Goal: Check status: Check status

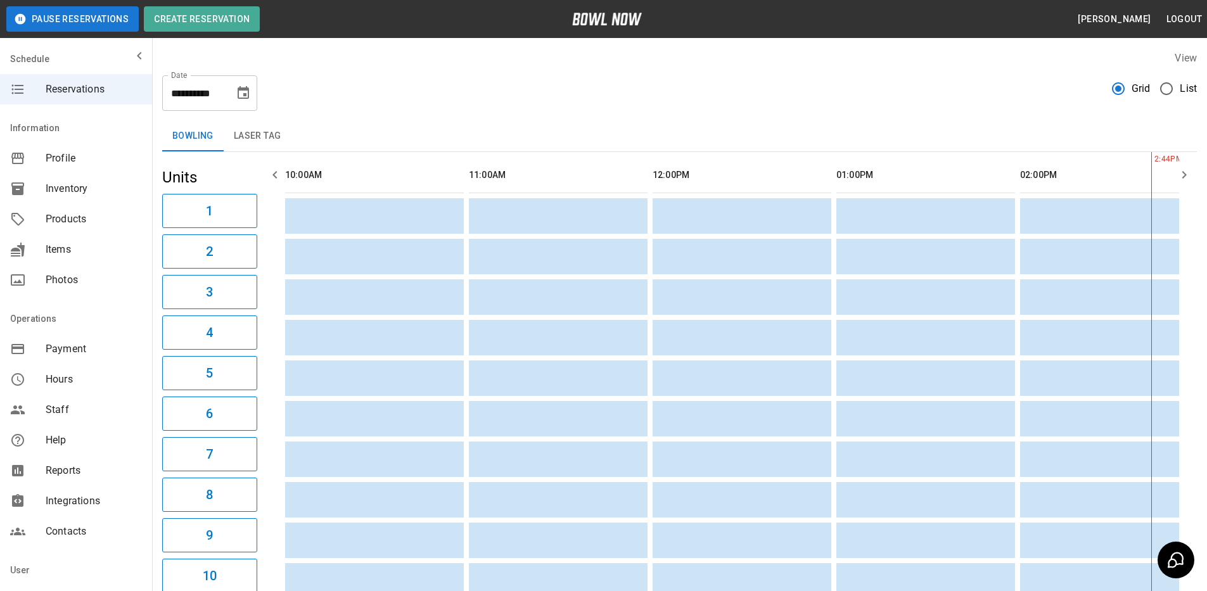
scroll to position [0, 735]
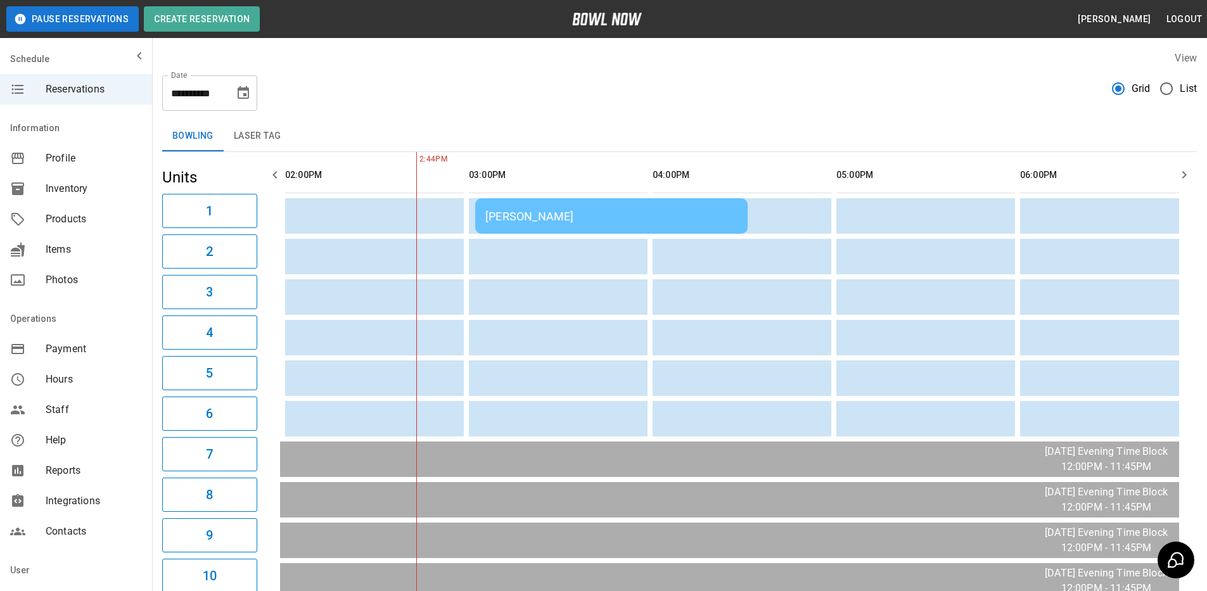
click at [566, 219] on div "[PERSON_NAME]" at bounding box center [611, 216] width 252 height 13
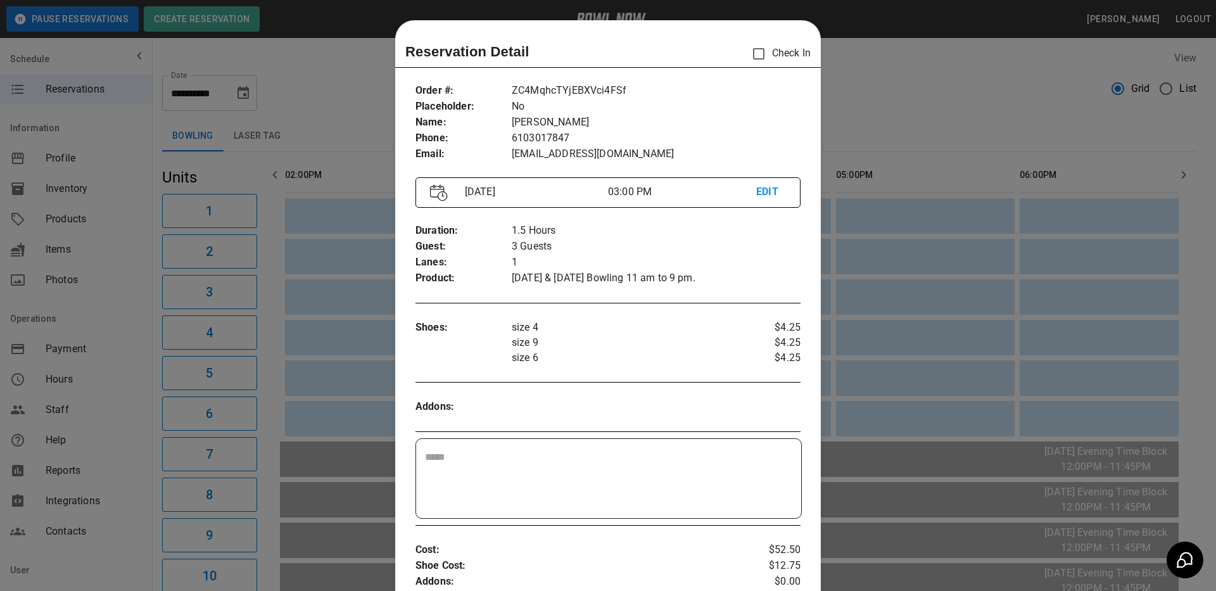
scroll to position [20, 0]
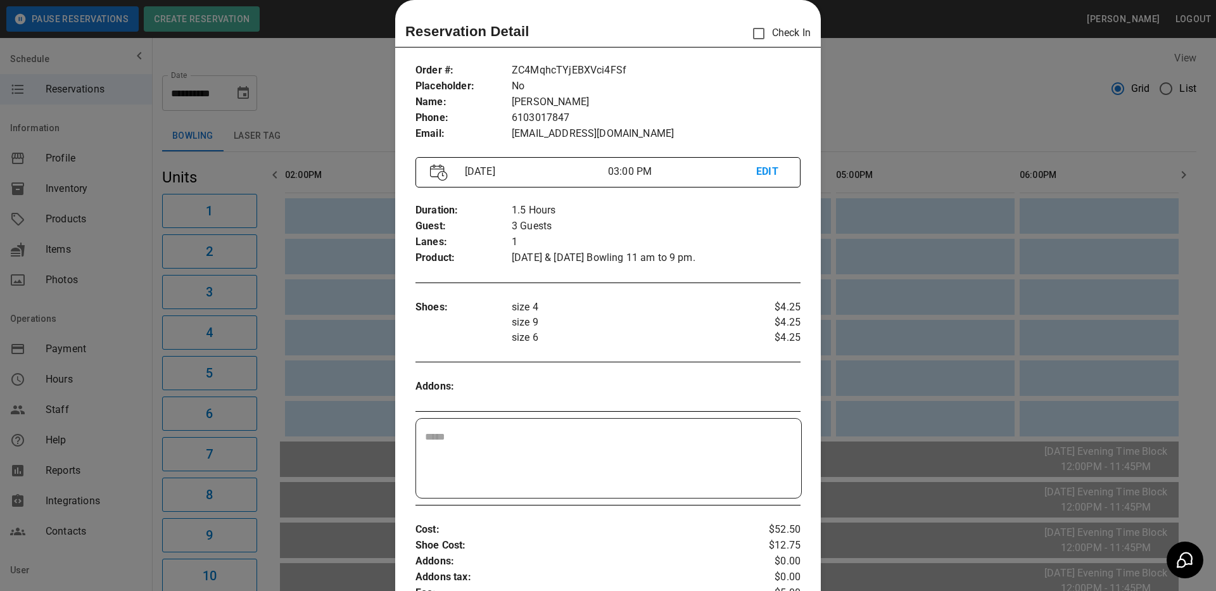
click at [877, 111] on div at bounding box center [608, 295] width 1216 height 591
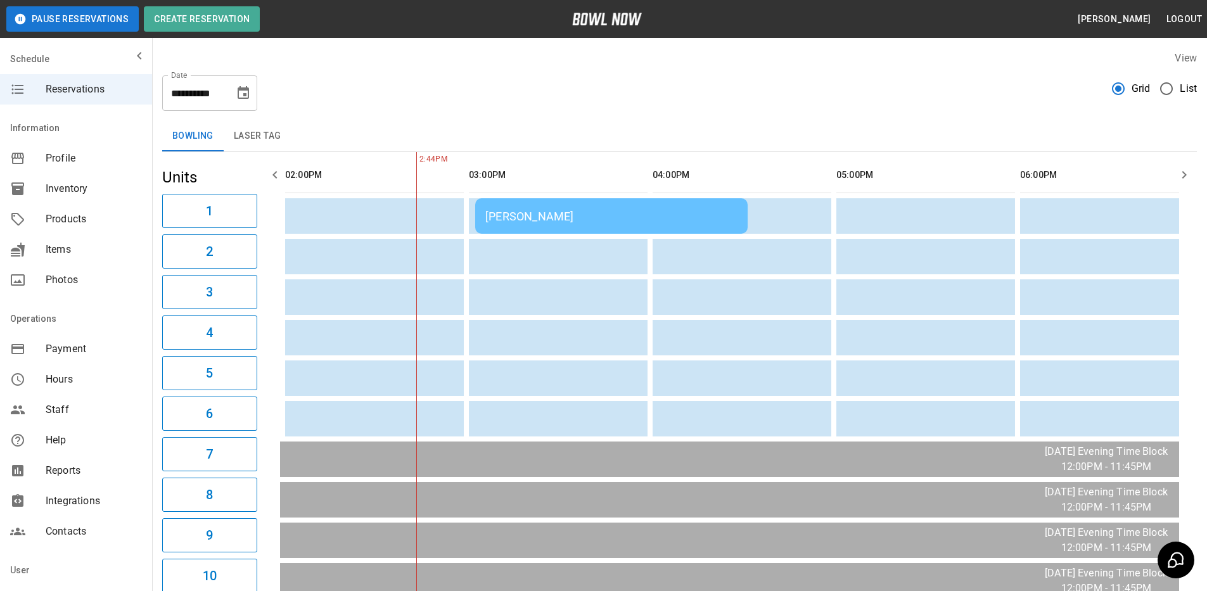
click at [604, 219] on div "[PERSON_NAME]" at bounding box center [611, 216] width 252 height 13
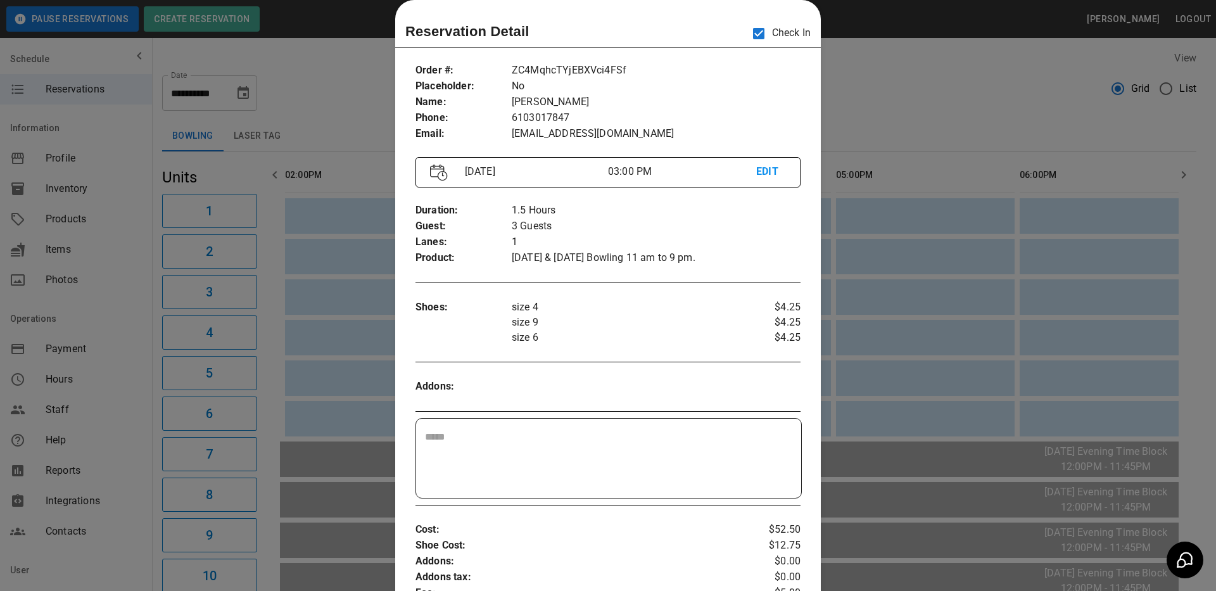
click at [1000, 105] on div at bounding box center [608, 295] width 1216 height 591
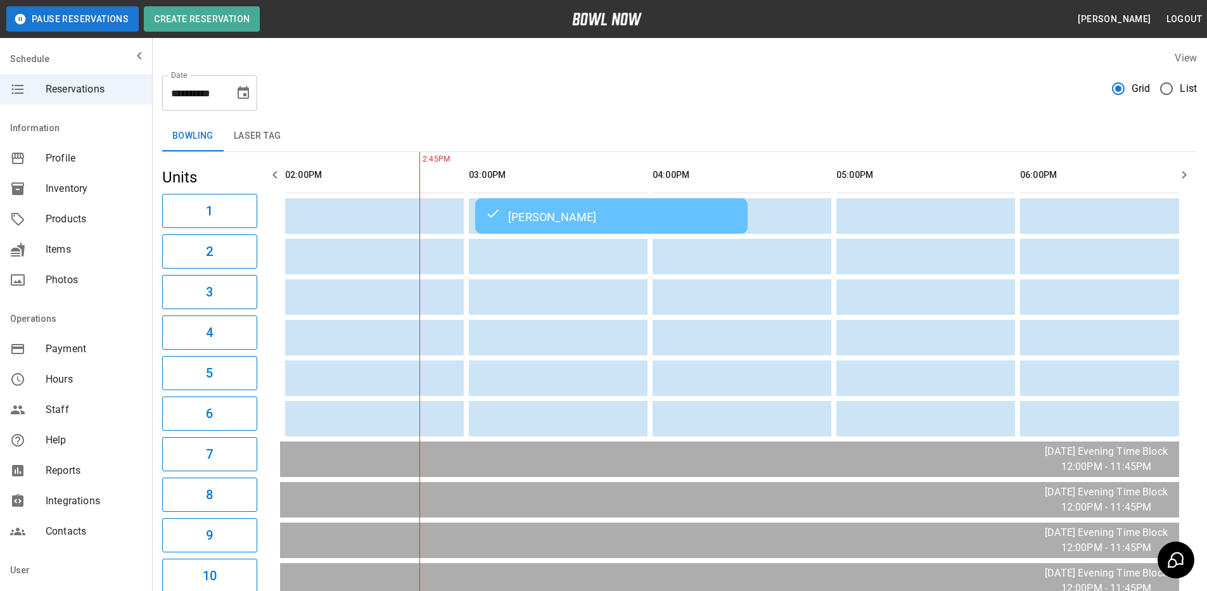
click at [565, 214] on div "[PERSON_NAME]" at bounding box center [611, 215] width 252 height 15
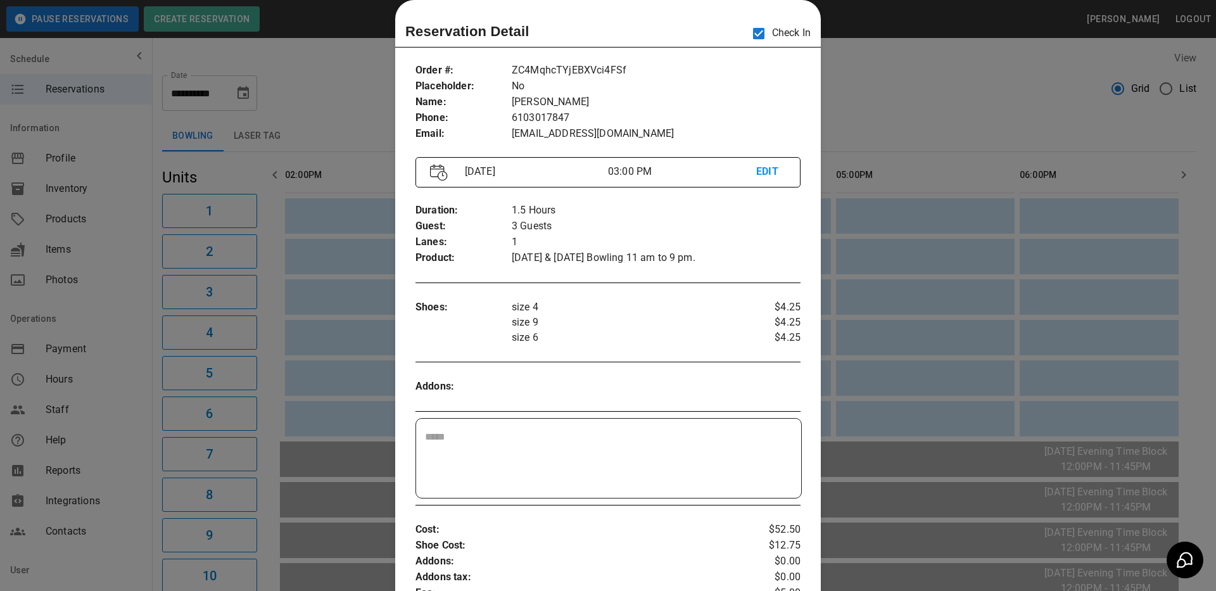
click at [877, 95] on div at bounding box center [608, 295] width 1216 height 591
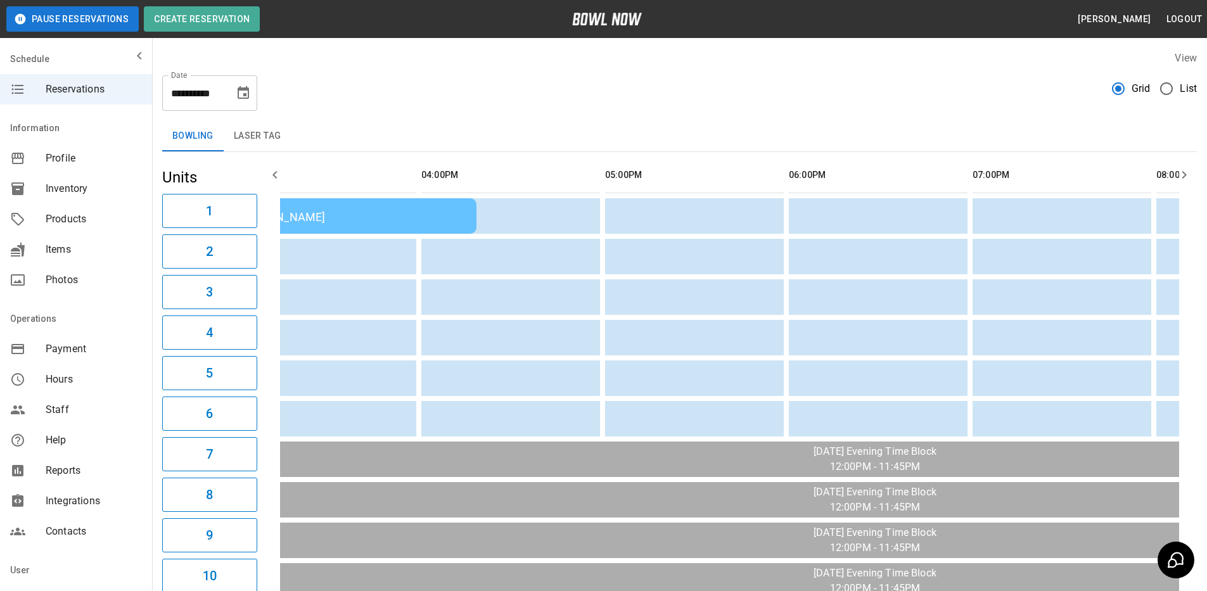
scroll to position [0, 0]
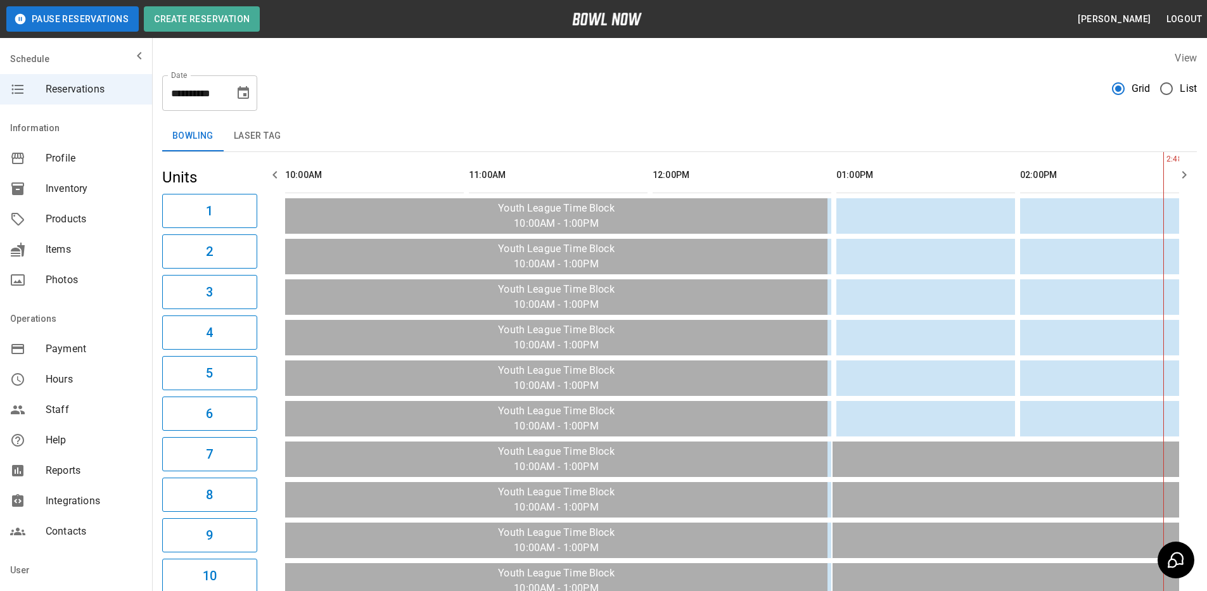
scroll to position [0, 735]
